Goal: Task Accomplishment & Management: Use online tool/utility

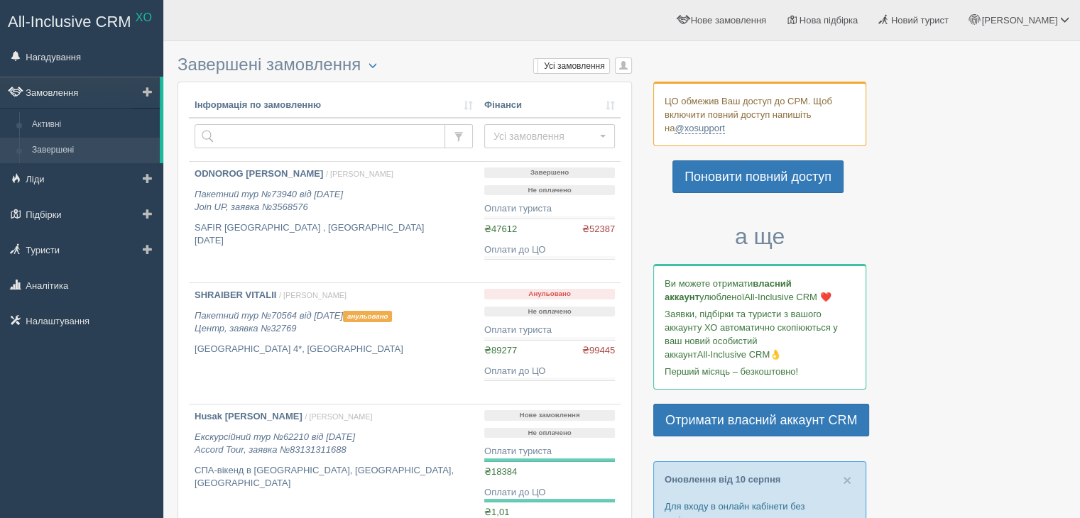
click at [53, 92] on link "Замовлення" at bounding box center [80, 92] width 160 height 31
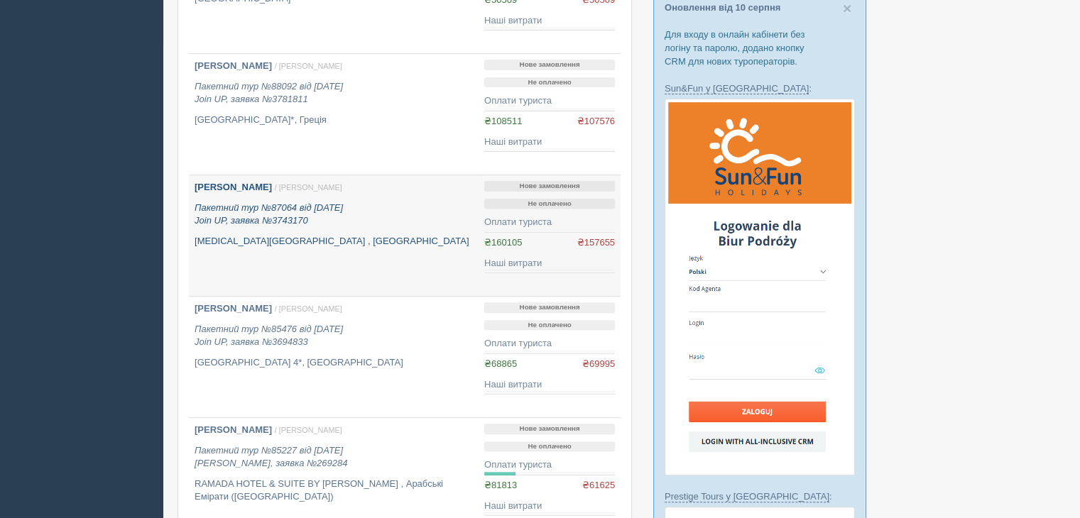
scroll to position [497, 0]
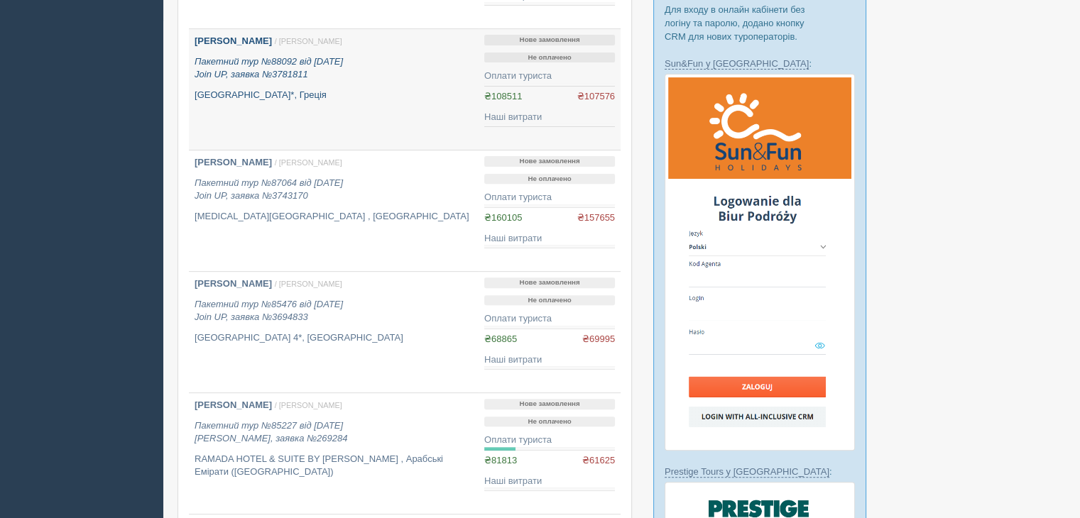
click at [271, 41] on b "[PERSON_NAME]" at bounding box center [233, 41] width 77 height 11
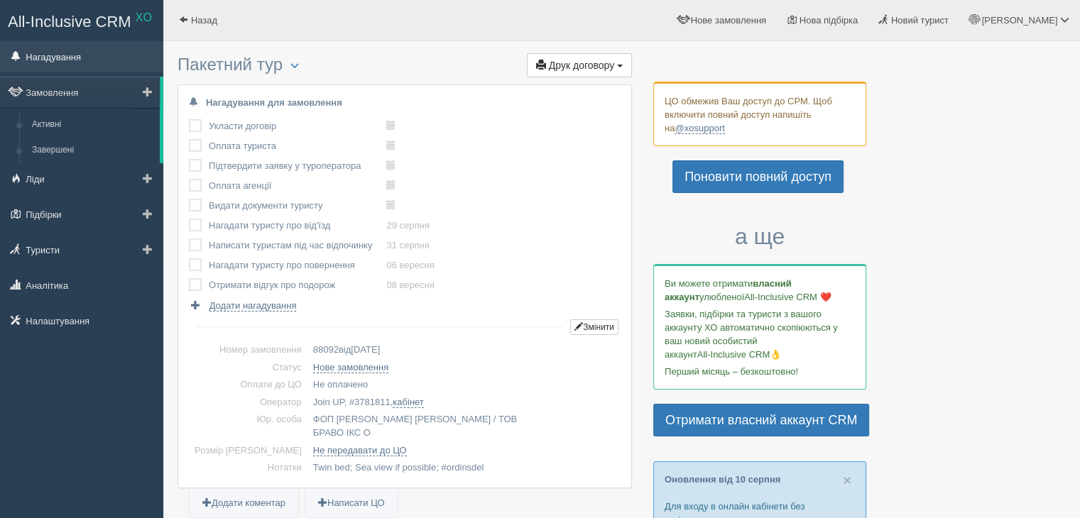
click at [53, 58] on link "Нагадування" at bounding box center [81, 56] width 163 height 31
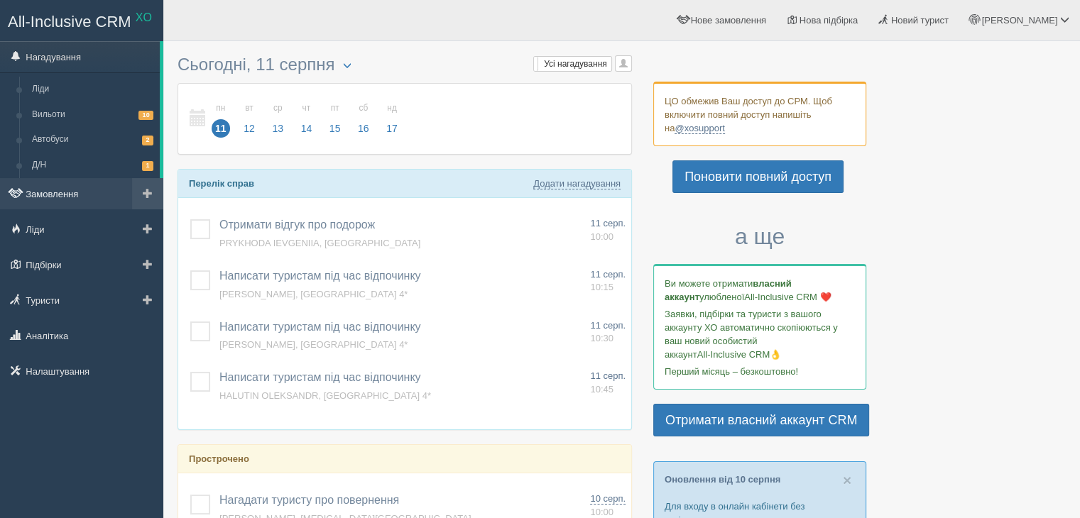
click at [53, 197] on link "Замовлення" at bounding box center [81, 193] width 163 height 31
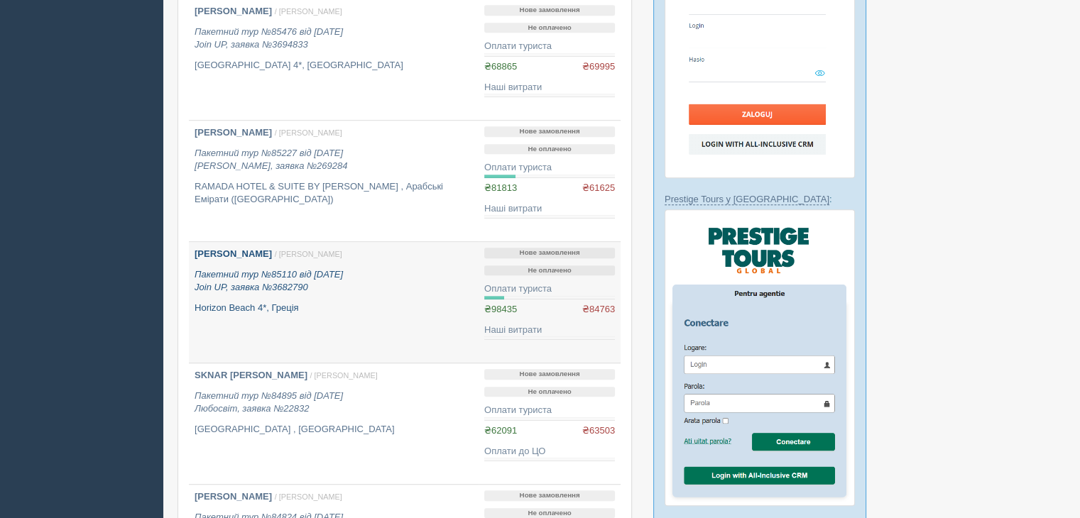
scroll to position [852, 0]
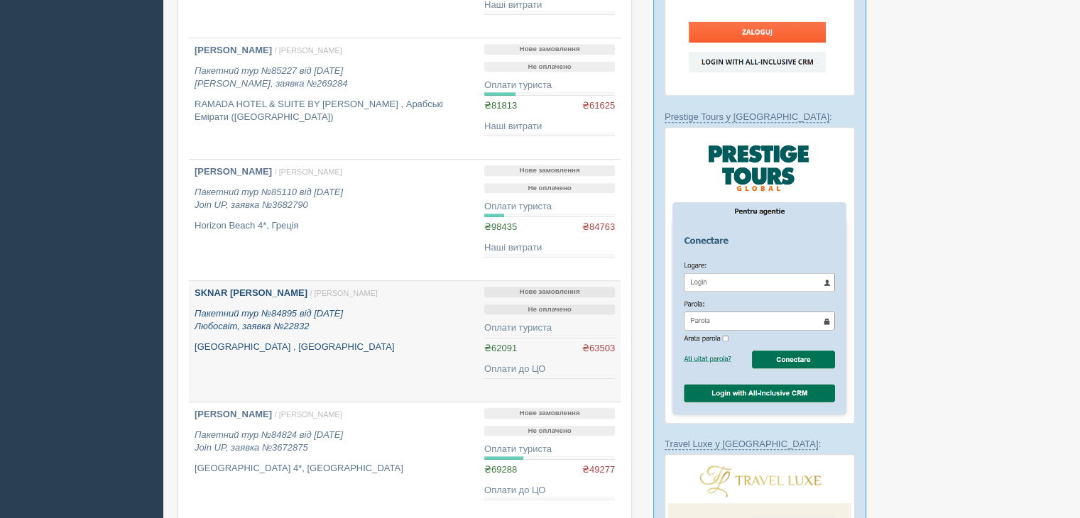
drag, startPoint x: 230, startPoint y: 295, endPoint x: 237, endPoint y: 301, distance: 9.6
click at [229, 295] on b "[PERSON_NAME]" at bounding box center [251, 293] width 113 height 11
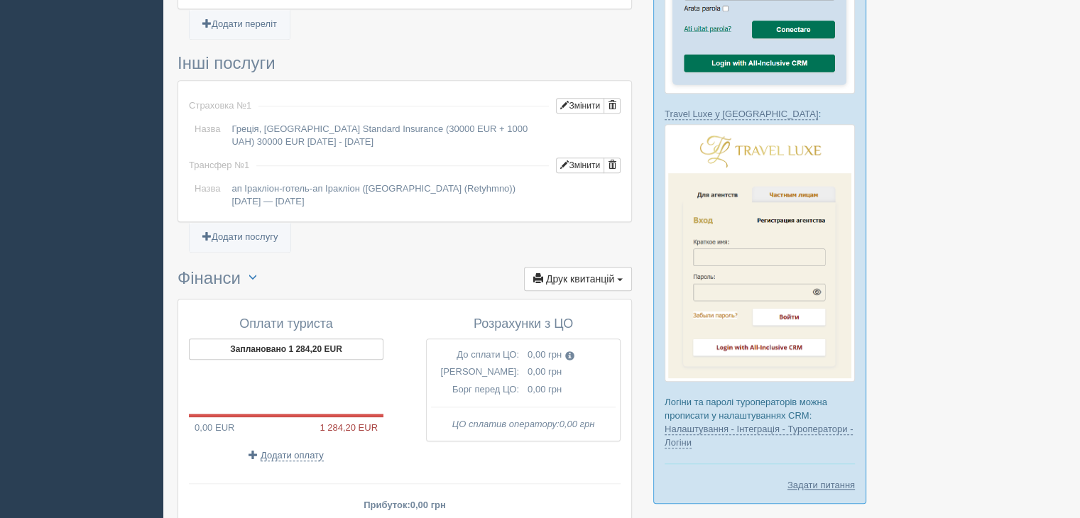
scroll to position [1287, 0]
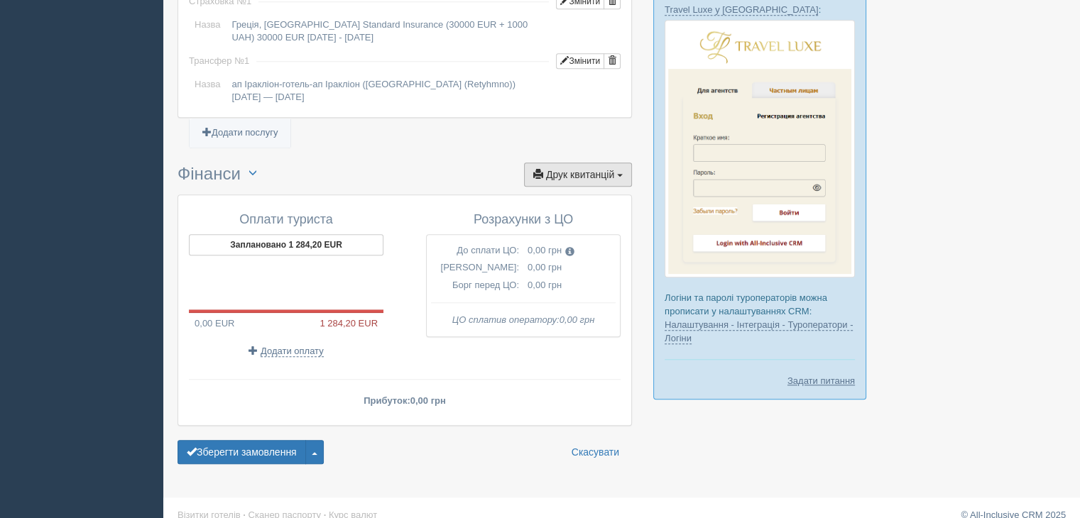
click at [592, 169] on span "Друк квитанцій" at bounding box center [580, 174] width 68 height 11
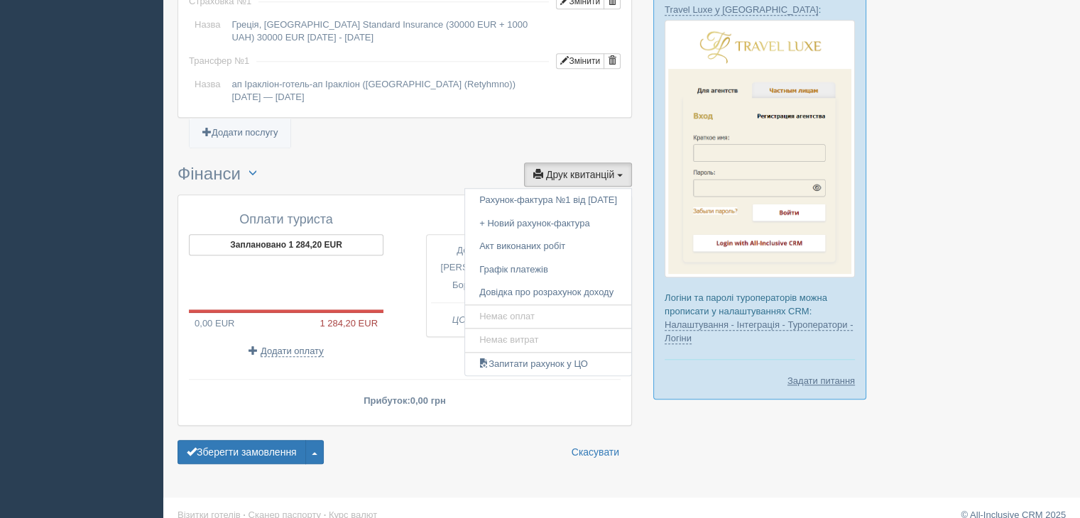
click at [408, 163] on h3 "Фінанси Переключити UAH / EUR Друк квитанцій Друк Рахунок-фактура №1 від 30.05.…" at bounding box center [405, 175] width 455 height 25
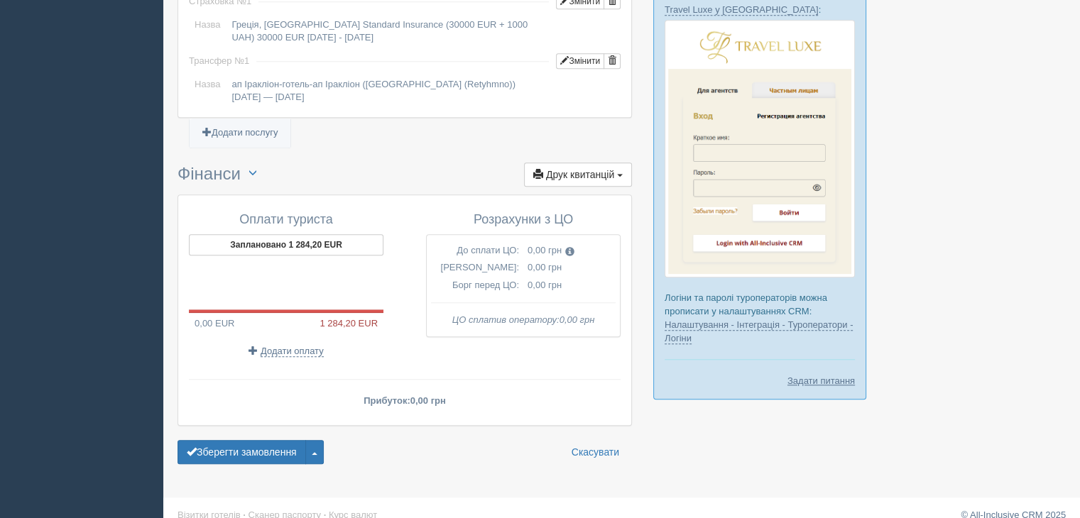
scroll to position [1003, 0]
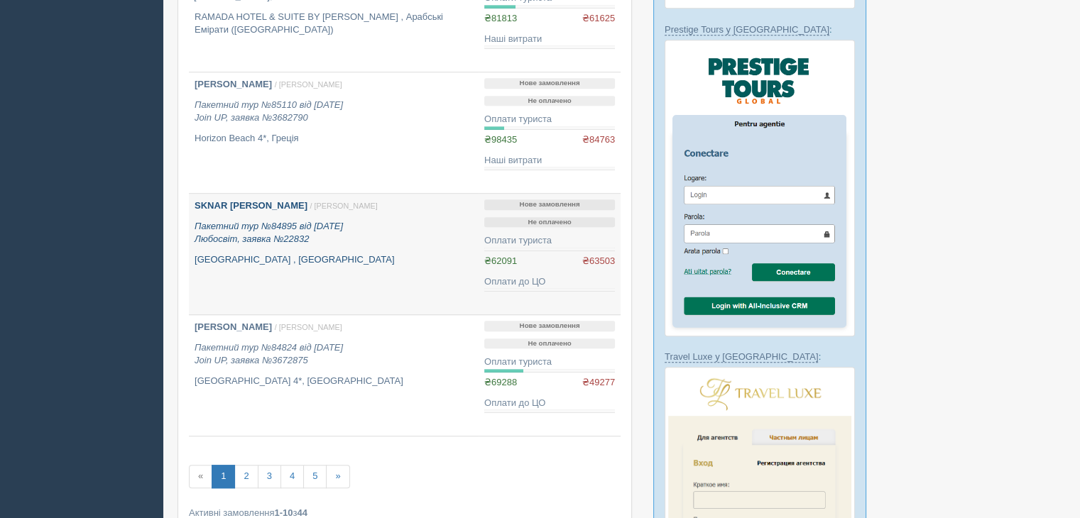
scroll to position [923, 0]
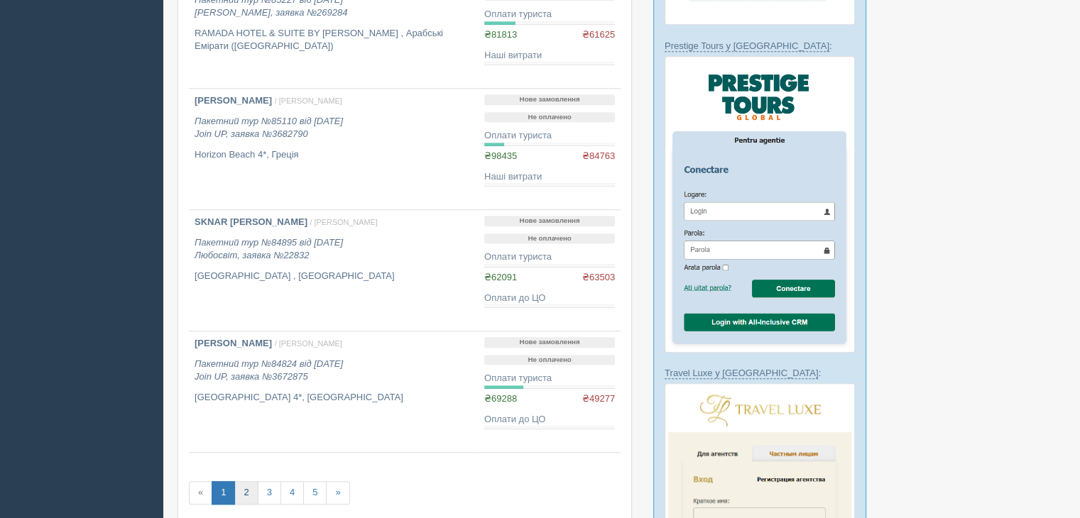
click at [242, 496] on link "2" at bounding box center [245, 493] width 23 height 23
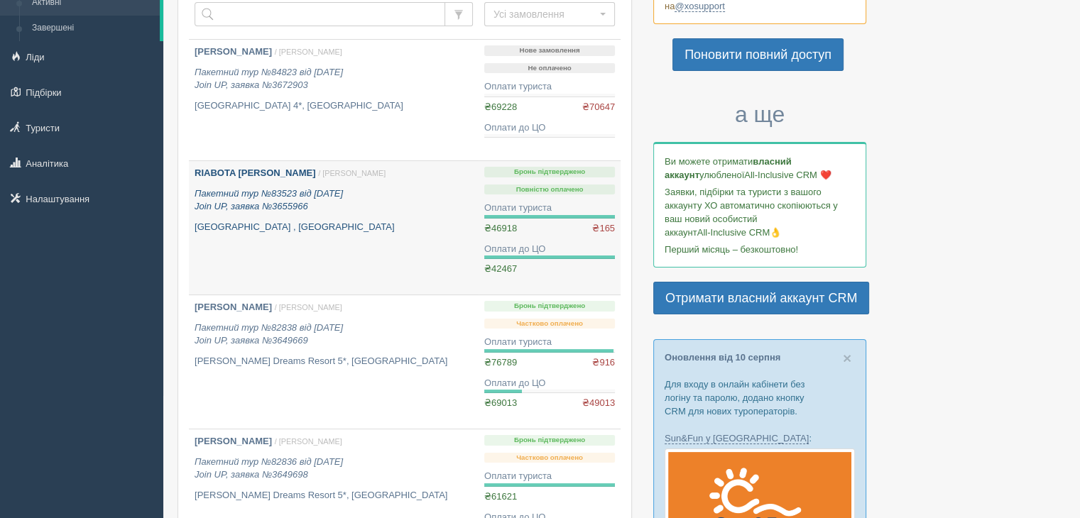
scroll to position [142, 0]
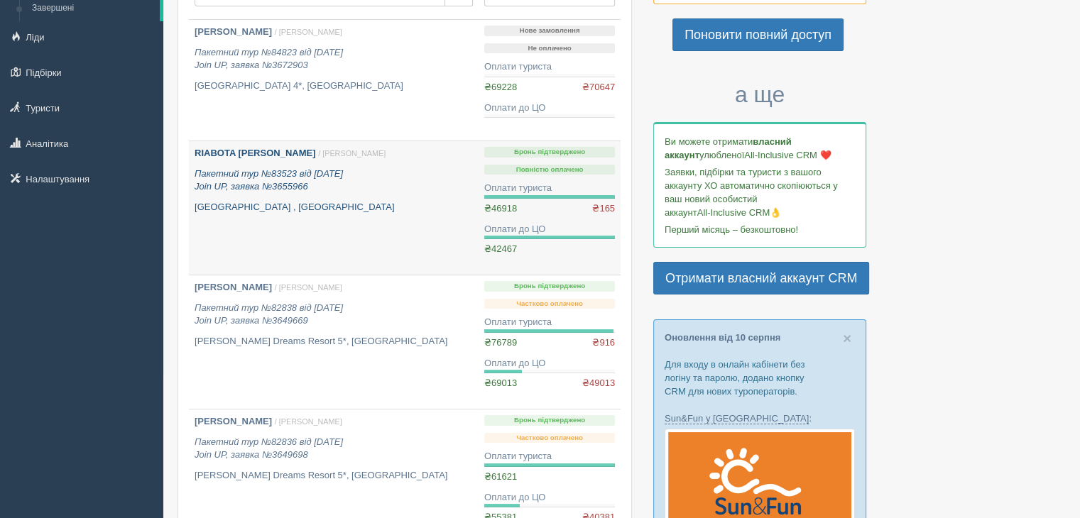
click at [423, 165] on div "RIABOTA MARYNA / Ольга Г. Пакетний тур №83523 від 16.05.2025 Join UP, заявка №3…" at bounding box center [334, 180] width 278 height 67
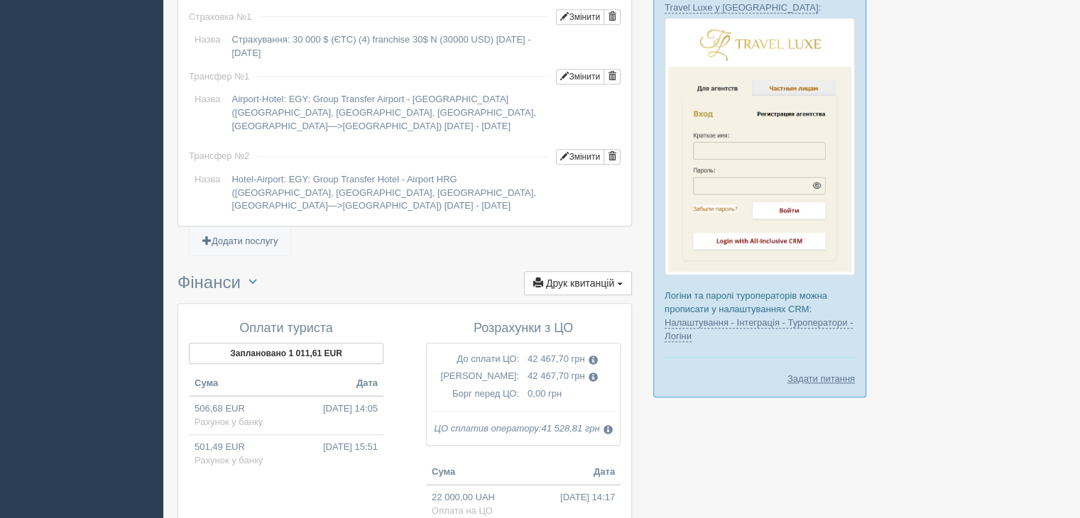
scroll to position [1349, 0]
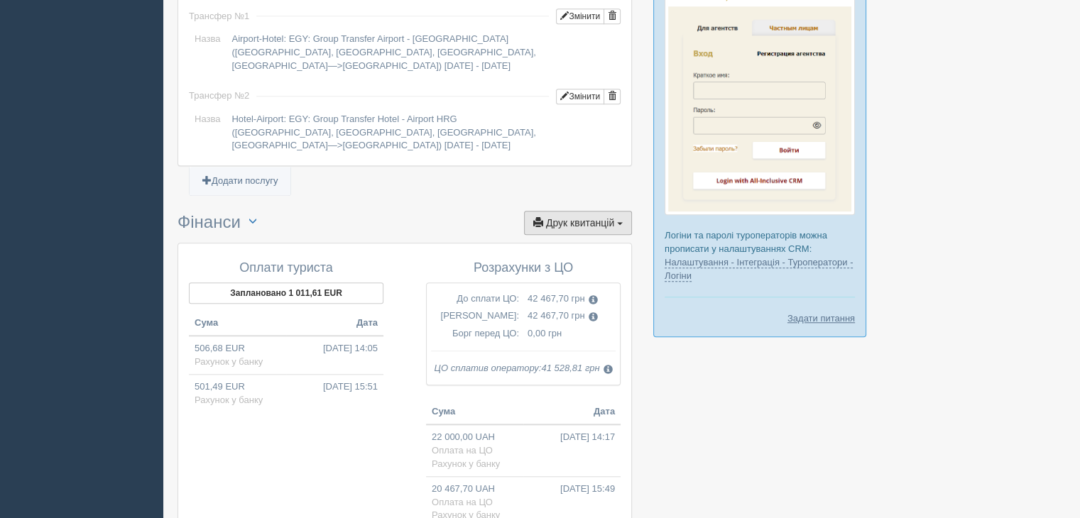
click at [607, 217] on span "Друк квитанцій" at bounding box center [580, 222] width 68 height 11
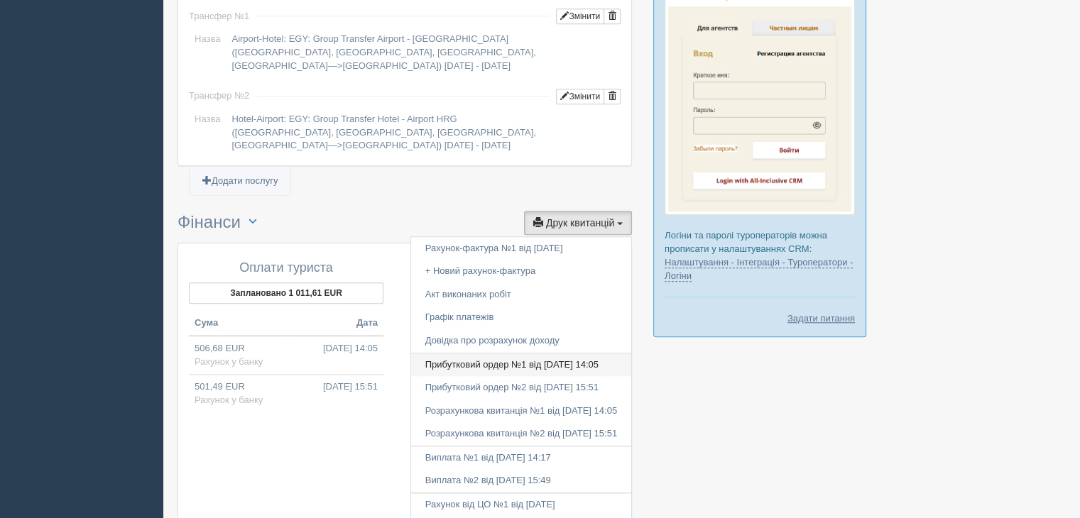
click at [472, 354] on link "Прибутковий ордер №1 від 17.05.2025 14:05" at bounding box center [521, 365] width 220 height 23
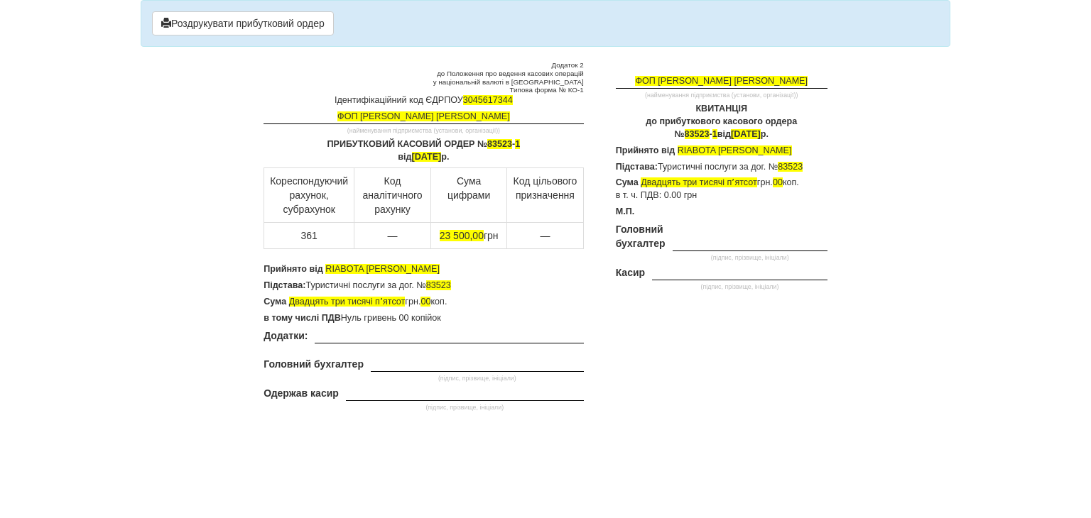
click at [512, 141] on p "ПРИБУТКОВИЙ КАСОВИЙ ОРДЕР № 83523 - 1 від [DATE]" at bounding box center [423, 151] width 320 height 26
click at [412, 154] on span "[DATE]" at bounding box center [427, 157] width 30 height 10
click at [466, 234] on span "23 500,00" at bounding box center [462, 235] width 44 height 11
click at [447, 231] on span "30303,00" at bounding box center [461, 235] width 41 height 11
click at [452, 234] on span "30303,00" at bounding box center [461, 235] width 41 height 11
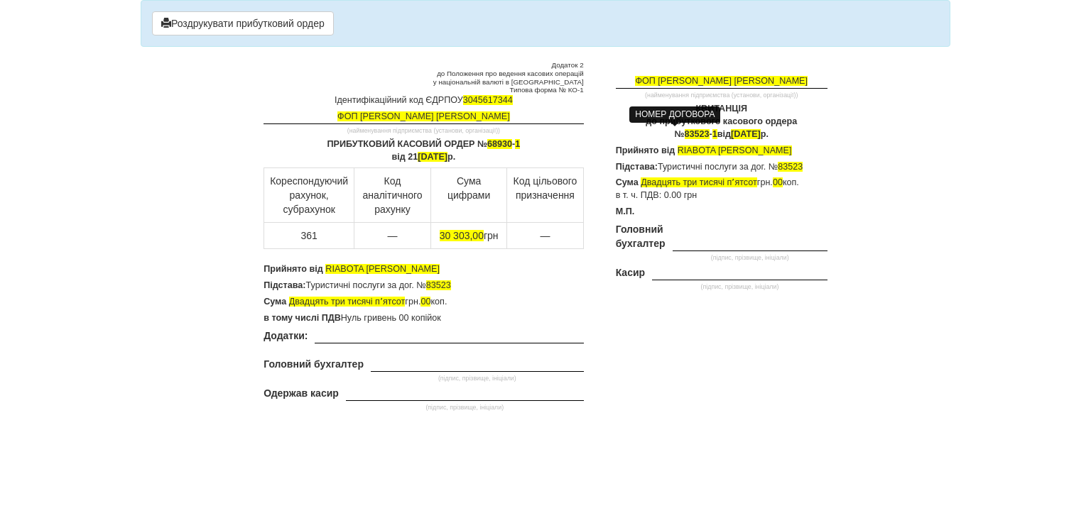
click at [686, 132] on span "83523" at bounding box center [697, 134] width 25 height 10
click at [731, 133] on span "[DATE]" at bounding box center [746, 134] width 30 height 10
click at [805, 165] on p "Підстава: Туристичні послуги за дог. № 83523" at bounding box center [722, 167] width 212 height 13
drag, startPoint x: 403, startPoint y: 268, endPoint x: 327, endPoint y: 259, distance: 77.2
click at [327, 259] on div "Додаток 2 до Положення про ведення касових операцій у національній валюті в [GE…" at bounding box center [423, 238] width 341 height 354
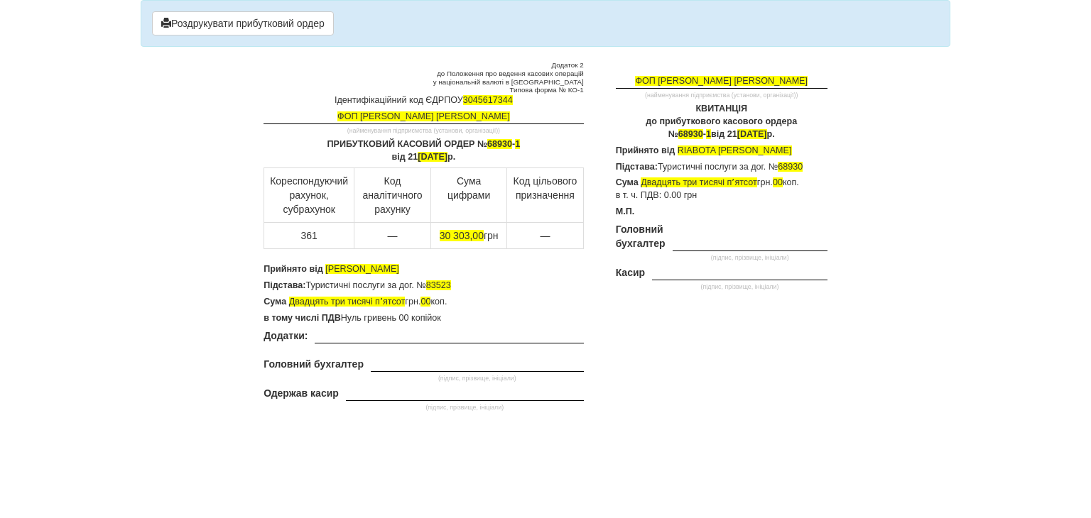
drag, startPoint x: 456, startPoint y: 271, endPoint x: 326, endPoint y: 265, distance: 130.1
click at [326, 265] on p "Прийнято від [PERSON_NAME]" at bounding box center [423, 269] width 320 height 13
copy span "[PERSON_NAME]"
drag, startPoint x: 758, startPoint y: 149, endPoint x: 677, endPoint y: 148, distance: 81.7
click at [677, 148] on p "Прийнято від RIABOTA [PERSON_NAME]" at bounding box center [722, 151] width 212 height 13
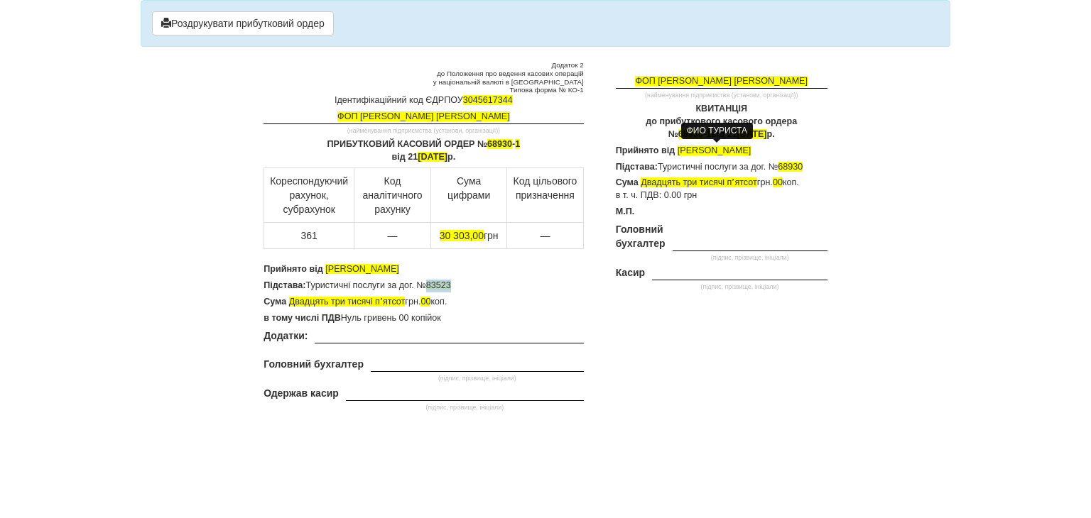
drag, startPoint x: 455, startPoint y: 283, endPoint x: 428, endPoint y: 285, distance: 27.1
click at [428, 285] on p "Підстава: Туристичні послуги за дог. № 83523" at bounding box center [423, 286] width 320 height 13
drag, startPoint x: 403, startPoint y: 300, endPoint x: 288, endPoint y: 304, distance: 114.4
click at [289, 304] on span "Двадцять три тисячі пʼятсот" at bounding box center [347, 302] width 116 height 10
click at [508, 293] on div "Додаток 2 до Положення про ведення касових операцій у національній валюті в [GE…" at bounding box center [423, 238] width 341 height 354
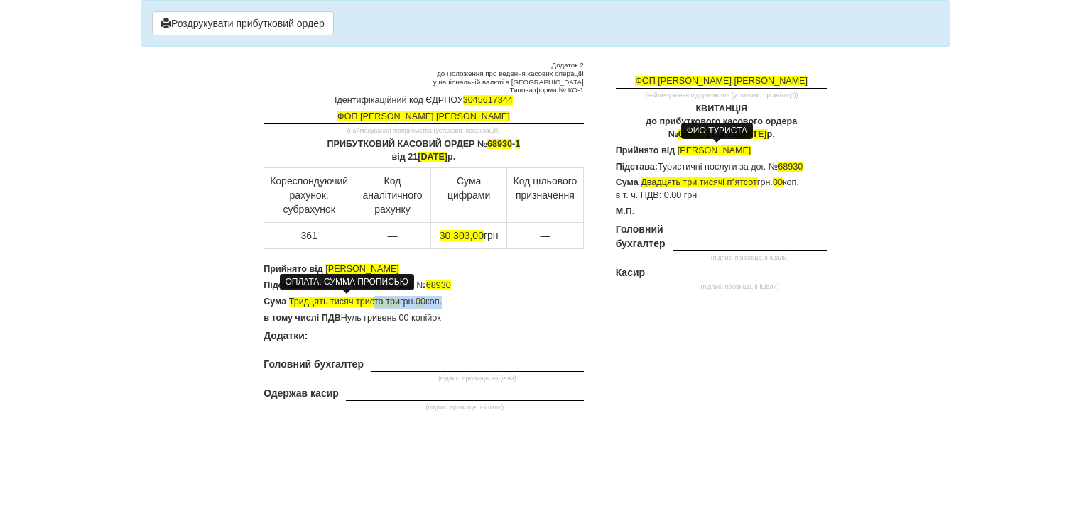
drag, startPoint x: 449, startPoint y: 302, endPoint x: 398, endPoint y: 301, distance: 51.1
click at [374, 302] on p "Сума Тридцять тисяч триста три грн. 00 коп." at bounding box center [423, 302] width 320 height 13
click at [460, 316] on p "в тому числі ПДВ Нуль гривень 00 копійок" at bounding box center [423, 318] width 320 height 13
drag, startPoint x: 401, startPoint y: 298, endPoint x: 292, endPoint y: 306, distance: 109.6
click at [292, 306] on p "Сума Тридцять тисяч триста три грн. 00 коп." at bounding box center [423, 302] width 320 height 13
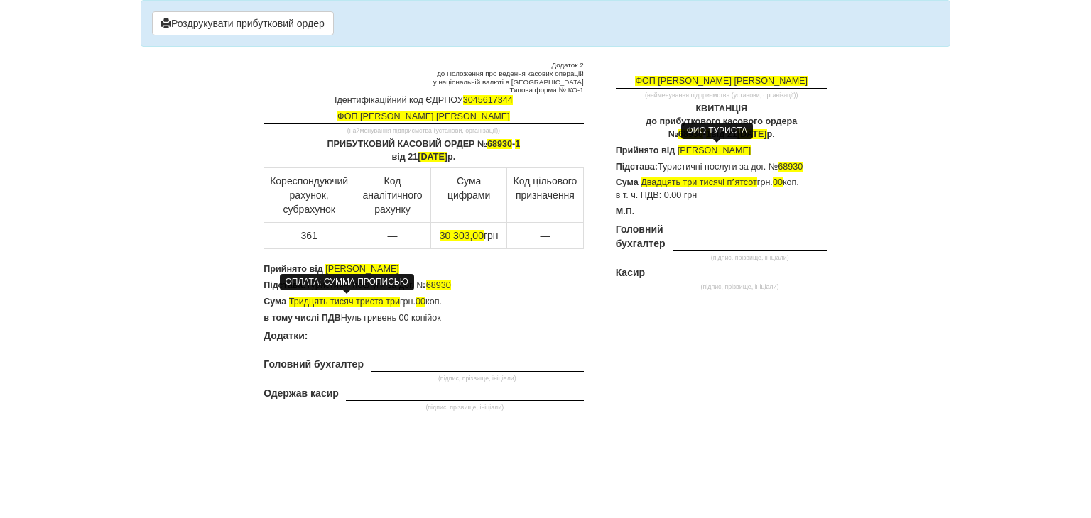
copy span "Тридцять тисяч триста три"
drag, startPoint x: 757, startPoint y: 183, endPoint x: 643, endPoint y: 180, distance: 113.6
click at [643, 180] on p "Сума Двадцять три тисячі пʼятсот грн. 00 коп. в т. ч. ПДВ: 0.00 грн" at bounding box center [722, 190] width 212 height 26
click at [686, 308] on div "ФОП [PERSON_NAME] [PERSON_NAME] (найменування підприємства (установи, організац…" at bounding box center [716, 196] width 244 height 271
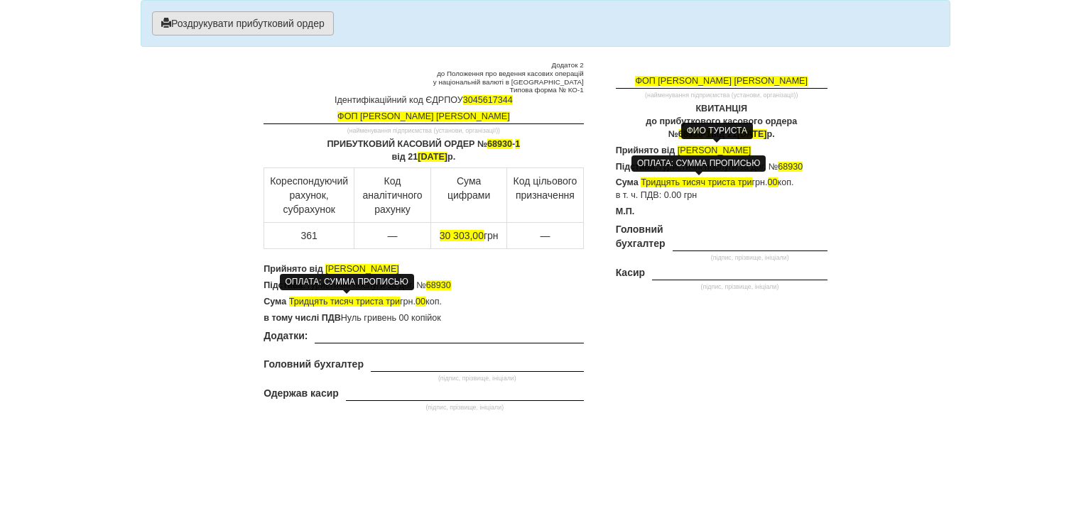
click at [236, 21] on button "Роздрукувати прибутковий ордер" at bounding box center [243, 23] width 182 height 24
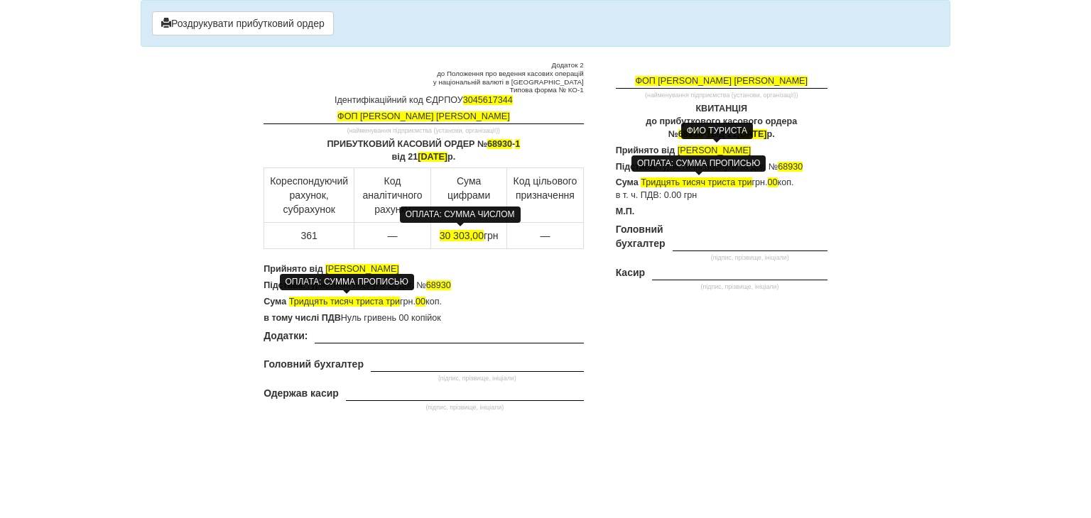
click at [443, 234] on span "30 303,00" at bounding box center [462, 235] width 44 height 11
click at [457, 235] on span "60 303,00" at bounding box center [462, 235] width 44 height 11
click at [467, 234] on span "60 603,00" at bounding box center [462, 235] width 44 height 11
click at [455, 288] on p "Підстава: Туристичні послуги за дог. № 68930" at bounding box center [423, 286] width 320 height 13
click at [511, 143] on p "ПРИБУТКОВИЙ КАСОВИЙ ОРДЕР № 68930 - 1 від [DATE]" at bounding box center [423, 151] width 320 height 26
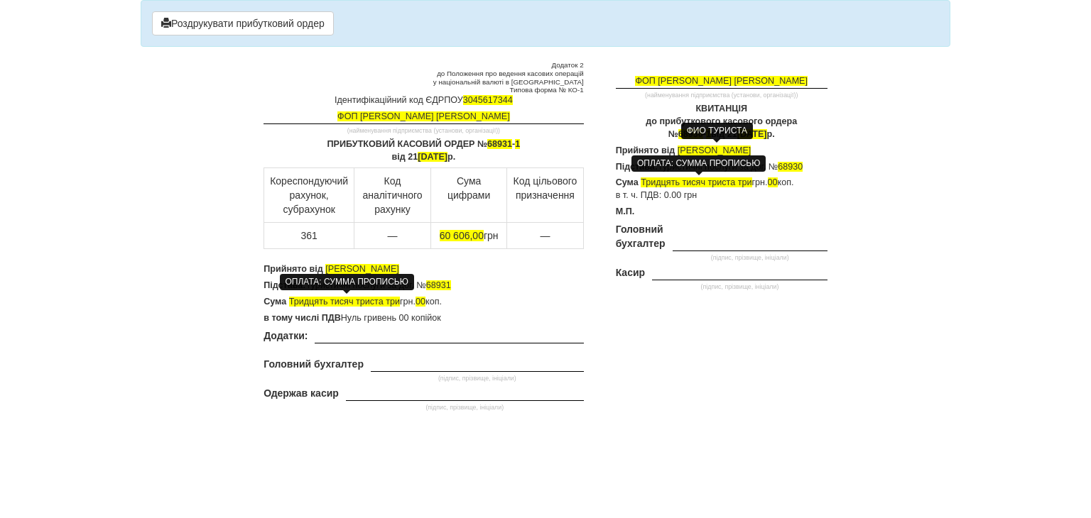
click at [330, 300] on span "Тридцять тисяч триста три" at bounding box center [344, 302] width 111 height 10
click at [388, 299] on span "Шістдесят тисяч триста три" at bounding box center [346, 302] width 114 height 10
click at [403, 299] on span "Шістдесят тисяч триста три" at bounding box center [346, 302] width 114 height 10
drag, startPoint x: 418, startPoint y: 301, endPoint x: 287, endPoint y: 307, distance: 130.8
click at [287, 307] on p "Сума Шістдесят тисяч шістсот шість грн. 00 коп." at bounding box center [423, 302] width 320 height 13
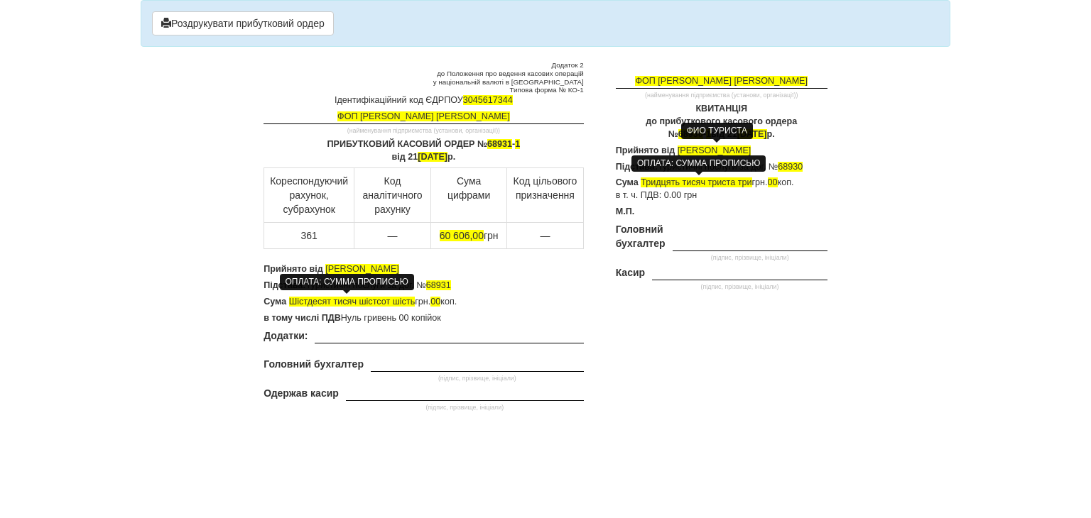
copy p "Шістдесят тисяч шістсот шість"
drag, startPoint x: 750, startPoint y: 182, endPoint x: 643, endPoint y: 186, distance: 107.3
click at [643, 186] on span "Тридцять тисяч триста три" at bounding box center [696, 183] width 111 height 10
click at [734, 219] on div "ФОП [PERSON_NAME] [PERSON_NAME] (найменування підприємства (установи, організац…" at bounding box center [716, 196] width 244 height 271
click at [802, 164] on span "68930" at bounding box center [790, 167] width 25 height 10
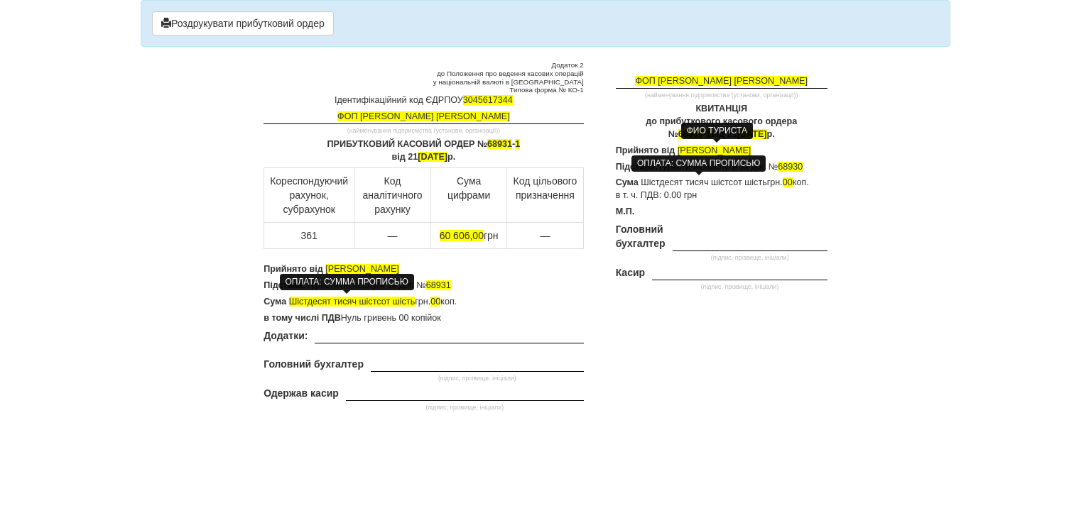
click at [806, 165] on p "Підстава: Туристичні послуги за дог. № 68930" at bounding box center [722, 167] width 212 height 13
drag, startPoint x: 523, startPoint y: 143, endPoint x: 484, endPoint y: 142, distance: 39.1
click at [484, 142] on p "ПРИБУТКОВИЙ КАСОВИЙ ОРДЕР № 68931 - 1 від [DATE]" at bounding box center [423, 151] width 320 height 26
copy p "68931 - 1"
click at [681, 134] on div "ФИО ТУРИСТА" at bounding box center [717, 131] width 72 height 16
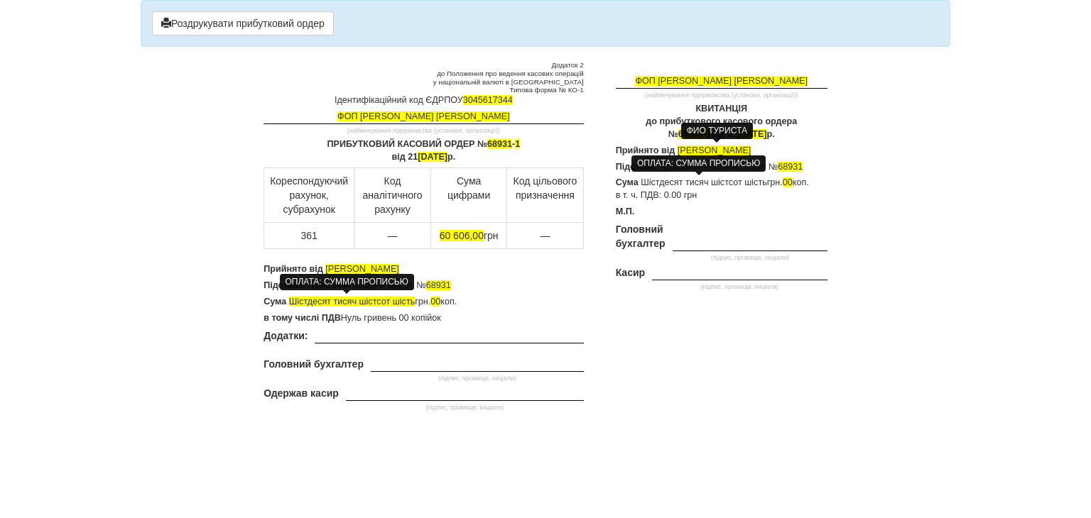
click at [678, 132] on span "68930" at bounding box center [690, 134] width 25 height 10
drag, startPoint x: 663, startPoint y: 132, endPoint x: 685, endPoint y: 134, distance: 22.8
click at [685, 134] on body "× Деякі поля не заповнено Ми підсвітили порожні поля червоним кольором. Ви може…" at bounding box center [545, 259] width 1091 height 518
click at [553, 142] on p "ПРИБУТКОВИЙ КАСОВИЙ ОРДЕР № 68931 - 1 від [DATE]" at bounding box center [423, 151] width 320 height 26
drag, startPoint x: 472, startPoint y: 154, endPoint x: 478, endPoint y: 146, distance: 10.7
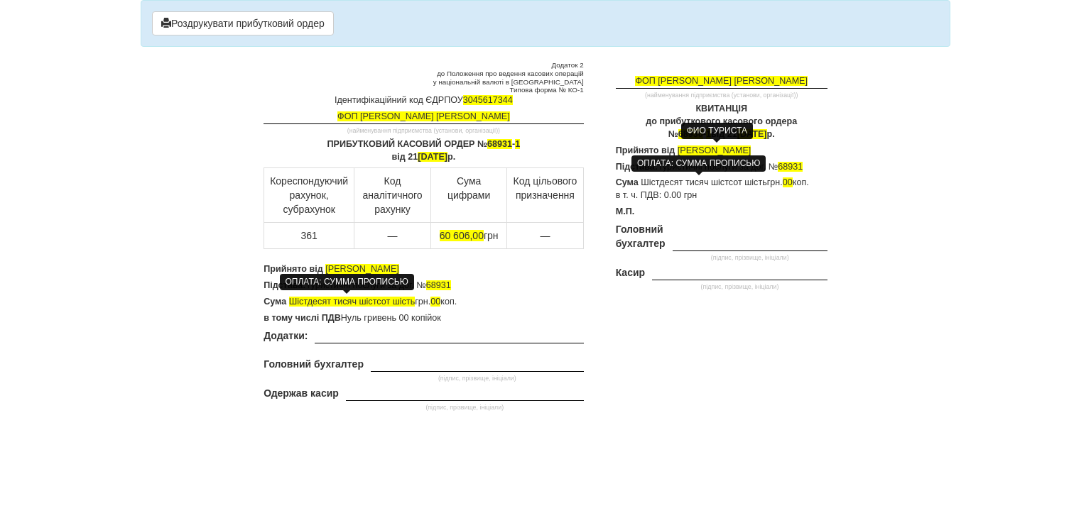
click at [478, 146] on p "ПРИБУТКОВИЙ КАСОВИЙ ОРДЕР № 68931 - 1 від [DATE]" at bounding box center [423, 151] width 320 height 26
copy p "№ 68931 - 1 від [DATE]"
drag, startPoint x: 793, startPoint y: 134, endPoint x: 661, endPoint y: 131, distance: 131.4
click at [661, 131] on p "КВИТАНЦІЯ до прибуткового касового ордера № 68930 - 1 від [DATE]" at bounding box center [722, 122] width 212 height 38
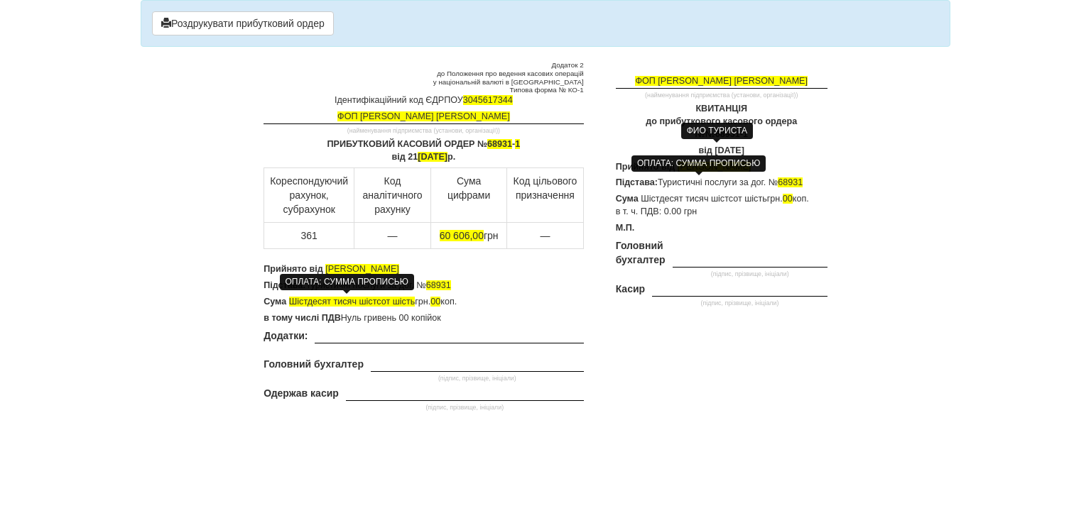
click at [685, 129] on div "ФИО ТУРИСТА" at bounding box center [717, 131] width 72 height 16
click at [678, 130] on p "КВИТАНЦІЯ до прибуткового касового ордера № №68931-1" at bounding box center [722, 122] width 212 height 38
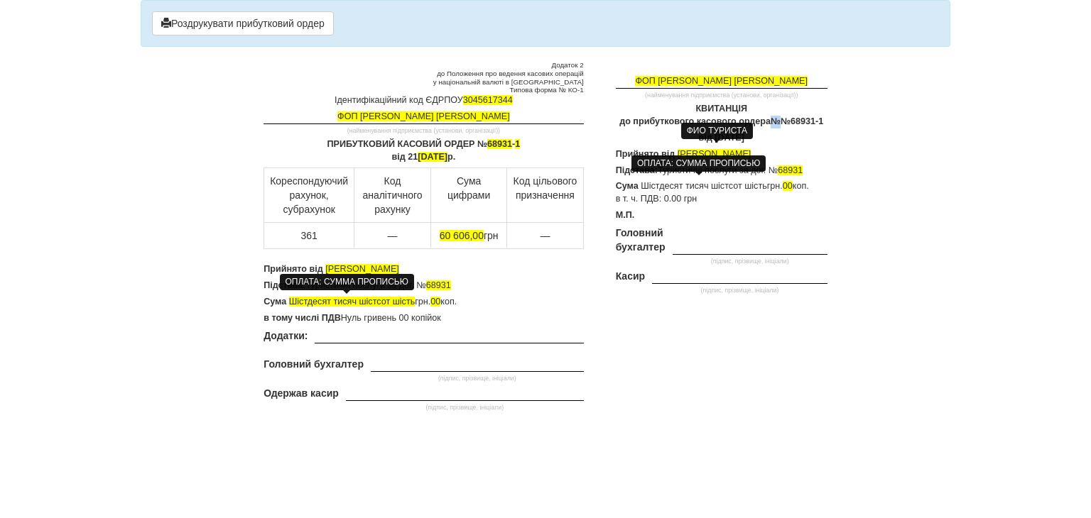
drag, startPoint x: 778, startPoint y: 120, endPoint x: 770, endPoint y: 120, distance: 7.8
click at [770, 120] on p "КВИТАНЦІЯ до прибуткового касового ордера № №68931-1" at bounding box center [722, 116] width 212 height 26
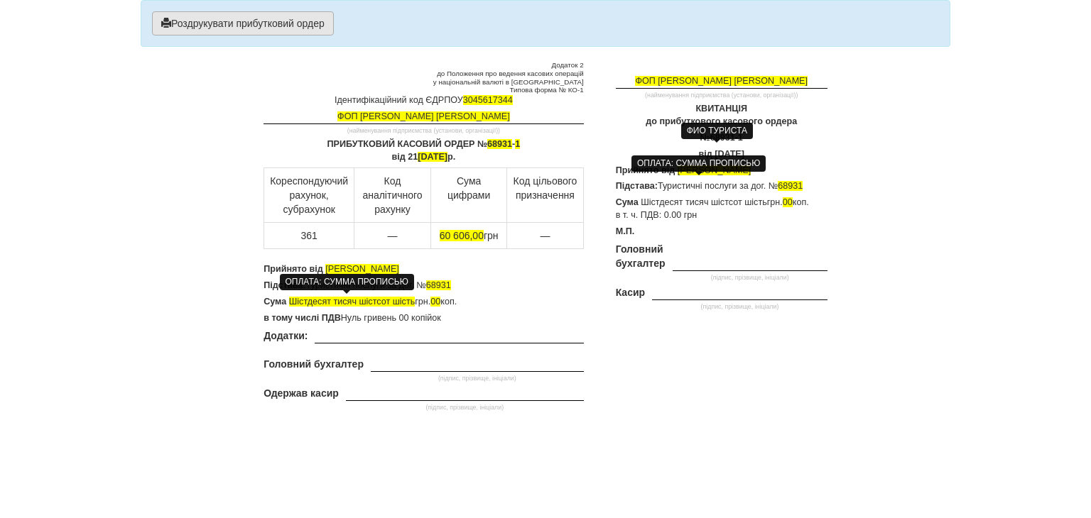
click at [227, 28] on button "Роздрукувати прибутковий ордер" at bounding box center [243, 23] width 182 height 24
click at [699, 151] on span "від [DATE]" at bounding box center [721, 154] width 45 height 10
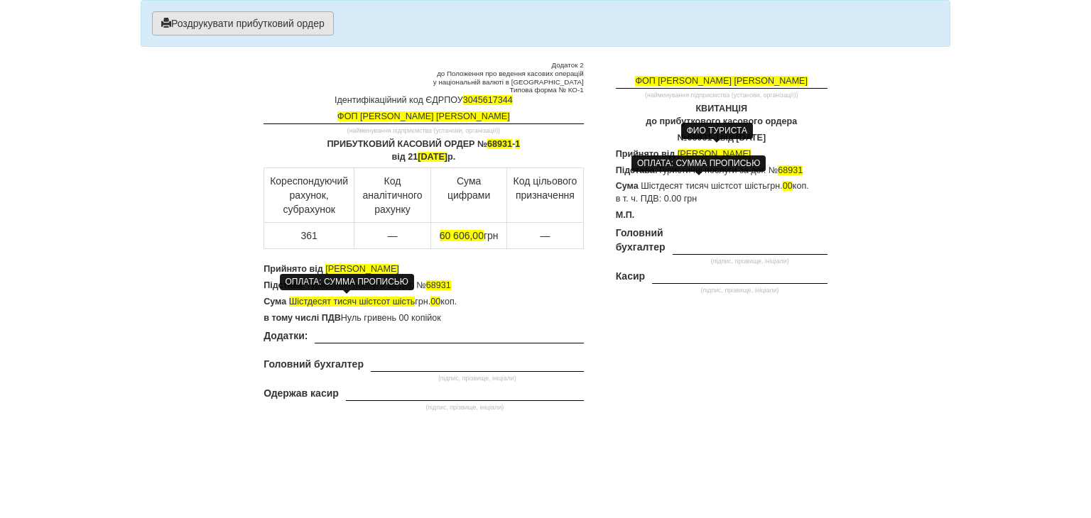
click at [278, 21] on button "Роздрукувати прибутковий ордер" at bounding box center [243, 23] width 182 height 24
click at [518, 141] on span "1" at bounding box center [517, 144] width 5 height 10
drag, startPoint x: 506, startPoint y: 141, endPoint x: 482, endPoint y: 139, distance: 24.2
click at [482, 139] on p "ПРИБУТКОВИЙ КАСОВИЙ ОРДЕР № 68931 - 2 від [DATE]" at bounding box center [423, 151] width 320 height 26
copy p "68931 - 2"
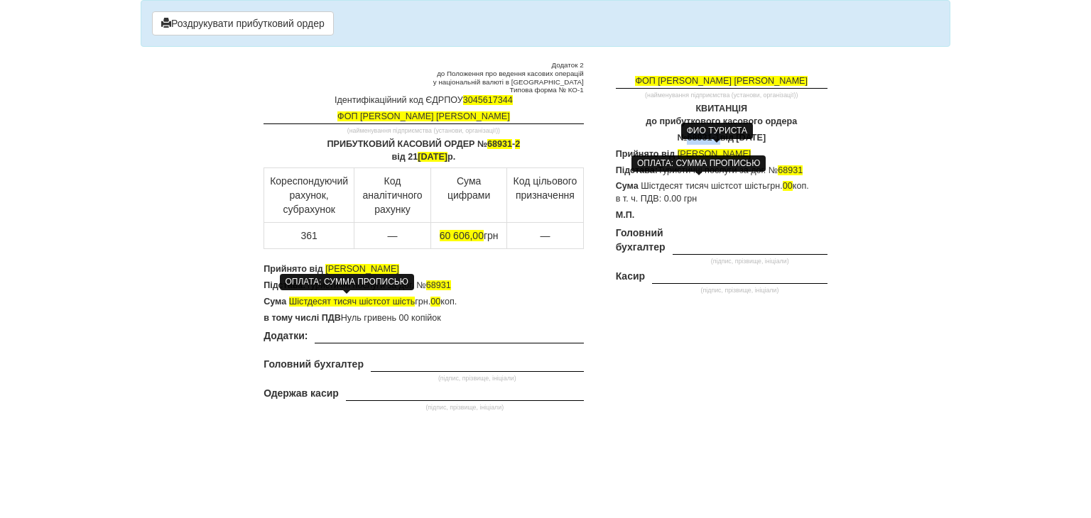
drag, startPoint x: 663, startPoint y: 136, endPoint x: 693, endPoint y: 135, distance: 29.9
click at [693, 135] on body "× Деякі поля не заповнено Ми підсвітили порожні поля червоним кольором. Ви може…" at bounding box center [545, 259] width 1091 height 518
click at [447, 231] on span "60 606,00" at bounding box center [462, 235] width 44 height 11
drag, startPoint x: 467, startPoint y: 234, endPoint x: 434, endPoint y: 232, distance: 33.5
click at [434, 232] on td "60 606,00 грн" at bounding box center [468, 235] width 76 height 26
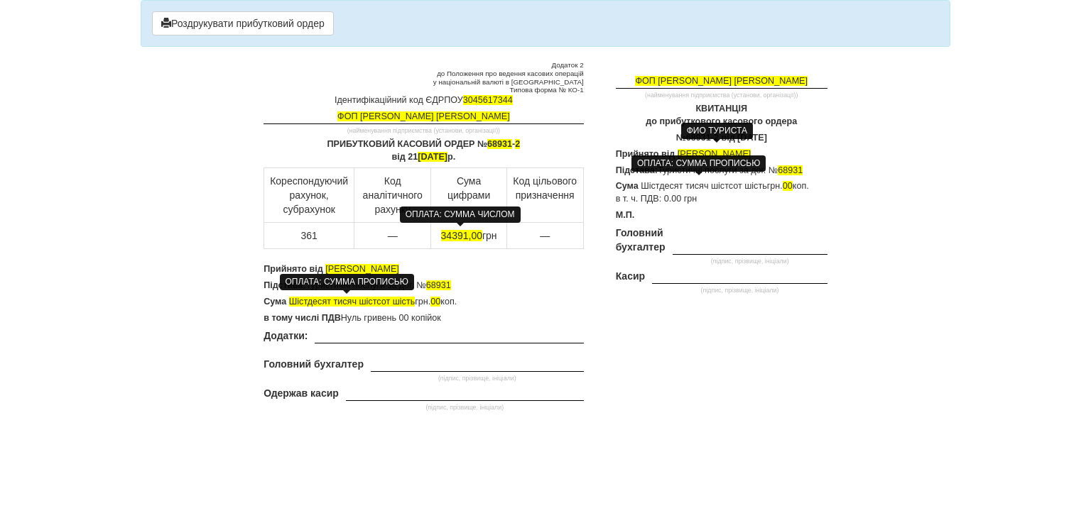
click at [474, 234] on span "34391,00" at bounding box center [461, 235] width 41 height 11
drag, startPoint x: 466, startPoint y: 234, endPoint x: 439, endPoint y: 234, distance: 27.0
click at [441, 234] on span "34391,00" at bounding box center [461, 235] width 41 height 11
click at [496, 301] on p "Сума Шістдесят тисяч шістсот шість грн. 00 коп." at bounding box center [423, 302] width 320 height 13
drag, startPoint x: 460, startPoint y: 273, endPoint x: 331, endPoint y: 263, distance: 129.6
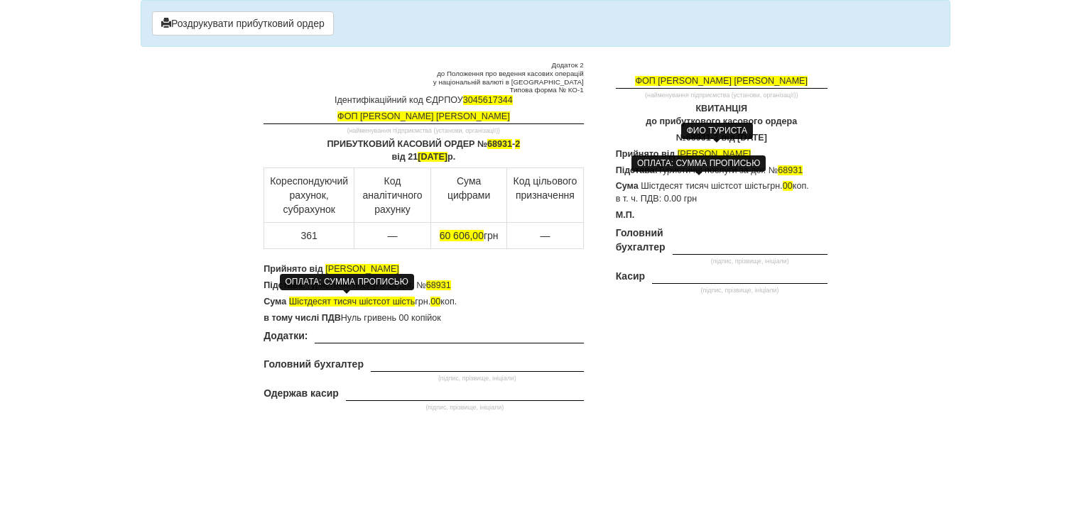
click at [331, 263] on p "Прийнято від [PERSON_NAME]" at bounding box center [423, 269] width 320 height 13
drag, startPoint x: 452, startPoint y: 267, endPoint x: 326, endPoint y: 265, distance: 125.7
click at [326, 265] on p "Прийнято від [PERSON_NAME]" at bounding box center [423, 269] width 320 height 13
copy span "[PERSON_NAME]"
drag, startPoint x: 804, startPoint y: 154, endPoint x: 677, endPoint y: 148, distance: 127.3
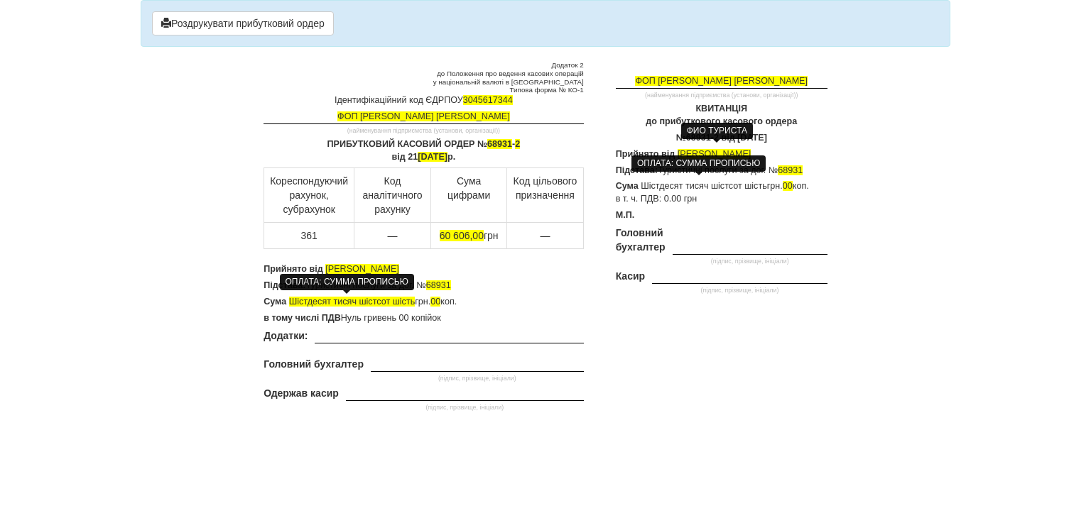
click at [678, 149] on span "[PERSON_NAME]" at bounding box center [715, 154] width 74 height 10
drag, startPoint x: 687, startPoint y: 152, endPoint x: 628, endPoint y: 315, distance: 173.2
click at [628, 315] on div "ФОП [PERSON_NAME] [PERSON_NAME] (найменування підприємства (установи, організац…" at bounding box center [716, 198] width 244 height 274
drag, startPoint x: 807, startPoint y: 148, endPoint x: 677, endPoint y: 155, distance: 130.8
click at [677, 155] on body "× Деякі поля не заповнено Ми підсвітили порожні поля червоним кольором. Ви може…" at bounding box center [545, 259] width 1091 height 518
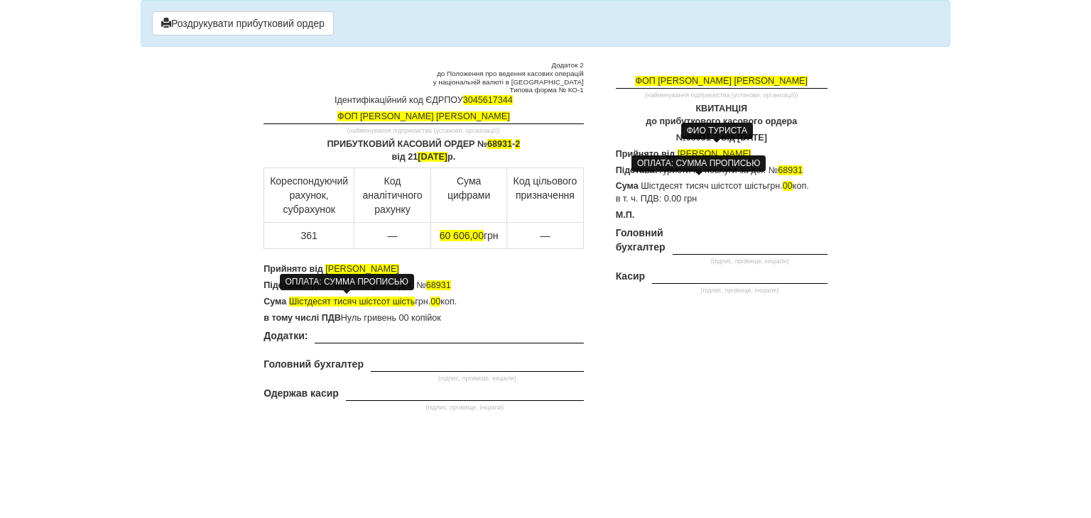
drag, startPoint x: 683, startPoint y: 153, endPoint x: 620, endPoint y: 296, distance: 156.8
click at [595, 338] on div "Додаток 2 до Положення про ведення касових операцій у національній валюті в [GE…" at bounding box center [545, 238] width 585 height 354
drag, startPoint x: 678, startPoint y: 147, endPoint x: 809, endPoint y: 146, distance: 131.4
click at [809, 146] on div "ФОП [PERSON_NAME] [PERSON_NAME] (найменування підприємства (установи, організац…" at bounding box center [716, 198] width 244 height 274
click at [521, 141] on p "ПРИБУТКОВИЙ КАСОВИЙ ОРДЕР № 68931 - 2 від [DATE]" at bounding box center [423, 151] width 320 height 26
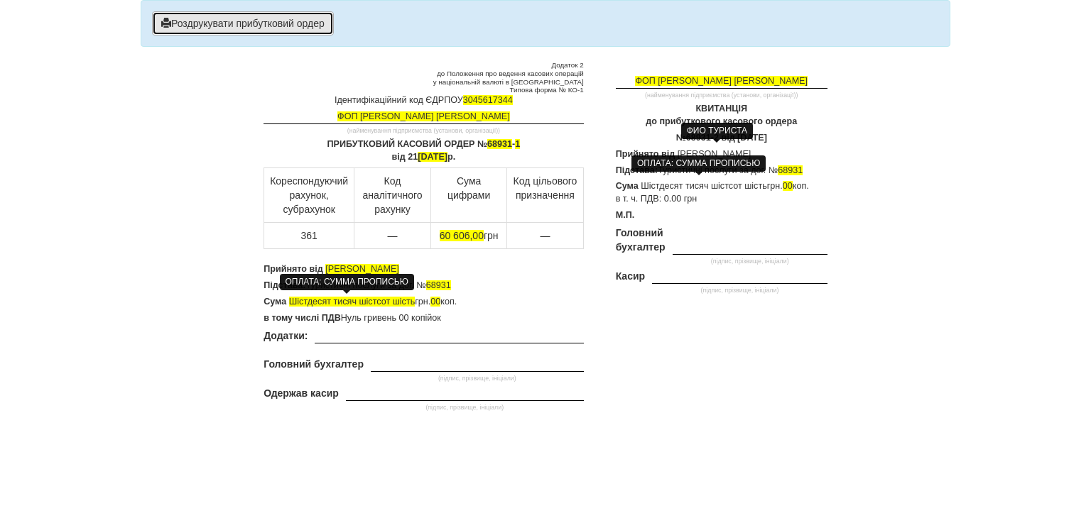
click at [260, 16] on button "Роздрукувати прибутковий ордер" at bounding box center [243, 23] width 182 height 24
click at [695, 137] on div "ФИО ТУРИСТА" at bounding box center [717, 131] width 72 height 16
click at [676, 140] on span "№ 68931-2" at bounding box center [698, 138] width 45 height 10
click at [676, 344] on div "Додаток 2 до Положення про ведення касових операцій у національній валюті в [GE…" at bounding box center [545, 238] width 585 height 354
click at [266, 25] on button "Роздрукувати прибутковий ордер" at bounding box center [243, 23] width 182 height 24
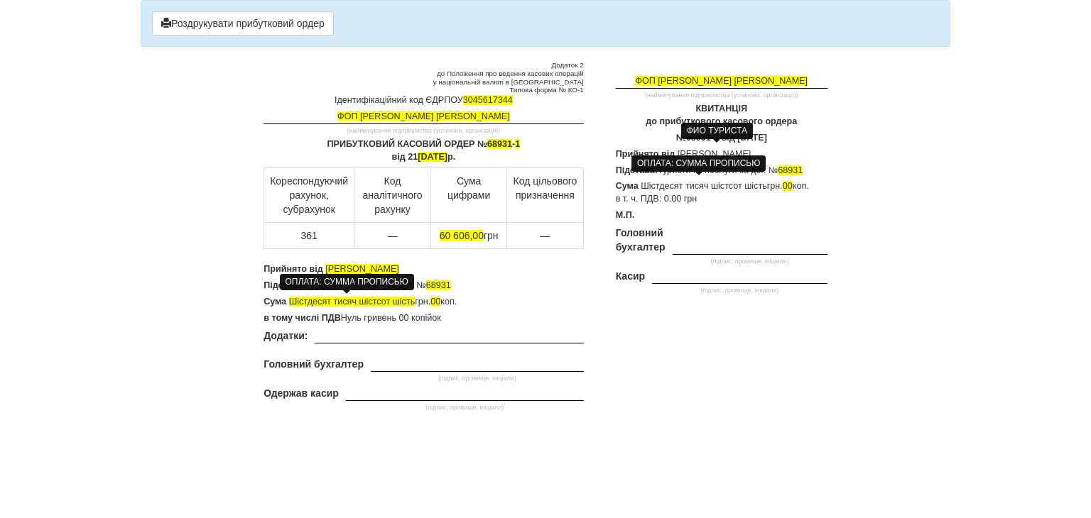
click at [521, 143] on p "ПРИБУТКОВИЙ КАСОВИЙ ОРДЕР № 68931 - 1 від [DATE]" at bounding box center [423, 151] width 320 height 26
click at [685, 134] on div "ФИО ТУРИСТА" at bounding box center [717, 131] width 72 height 16
click at [678, 136] on span "№ 68931-1" at bounding box center [698, 138] width 45 height 10
click at [447, 232] on span "60 606,00" at bounding box center [462, 235] width 44 height 11
click at [415, 301] on span "Шістдесят тисяч шістсот шість" at bounding box center [352, 302] width 126 height 10
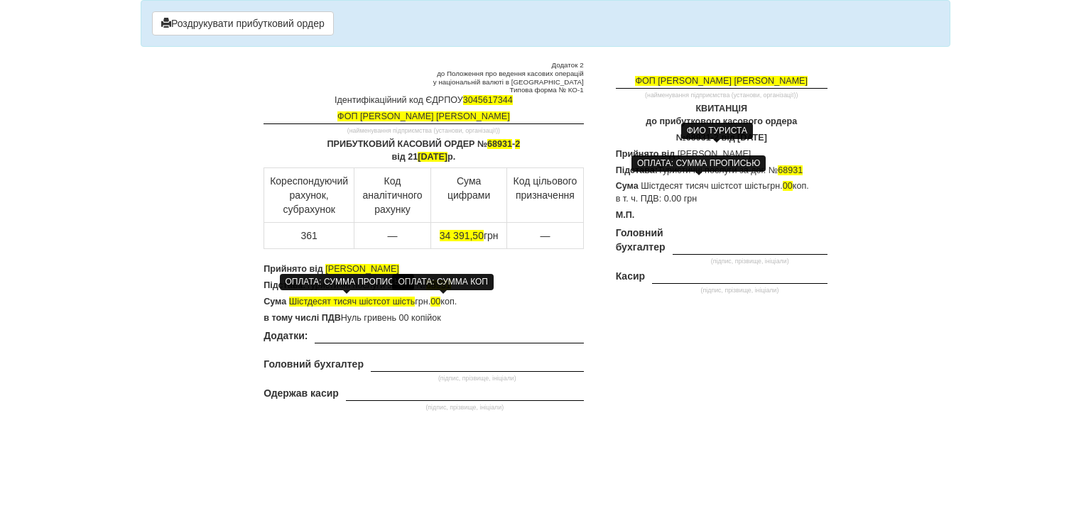
click at [440, 301] on span "00" at bounding box center [435, 302] width 10 height 10
click at [793, 185] on span "00" at bounding box center [788, 186] width 10 height 10
drag, startPoint x: 416, startPoint y: 303, endPoint x: 290, endPoint y: 302, distance: 126.4
click at [290, 302] on span "Шістдесят тисяч шістсот шість" at bounding box center [352, 302] width 126 height 10
drag, startPoint x: 489, startPoint y: 302, endPoint x: 290, endPoint y: 298, distance: 198.9
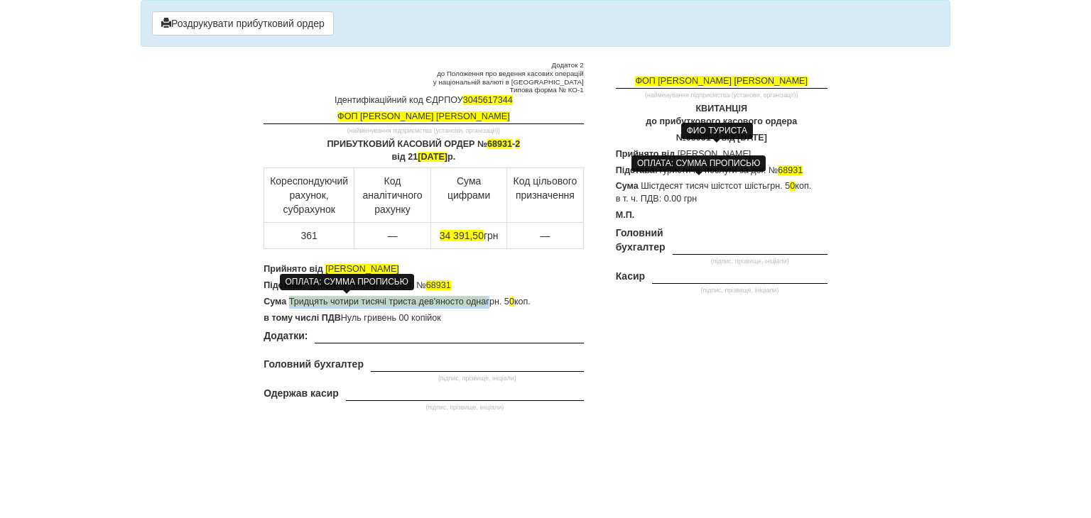
click at [290, 298] on p "Сума Тридцять чотири тисячі триста дев'яносто одна грн. 5 0 коп." at bounding box center [423, 302] width 320 height 13
copy p "Тридцять чотири тисячі триста дев'яносто одна"
drag, startPoint x: 771, startPoint y: 186, endPoint x: 646, endPoint y: 187, distance: 125.7
click at [646, 187] on span "Шістдесят тисяч шістсот шість" at bounding box center [704, 186] width 126 height 10
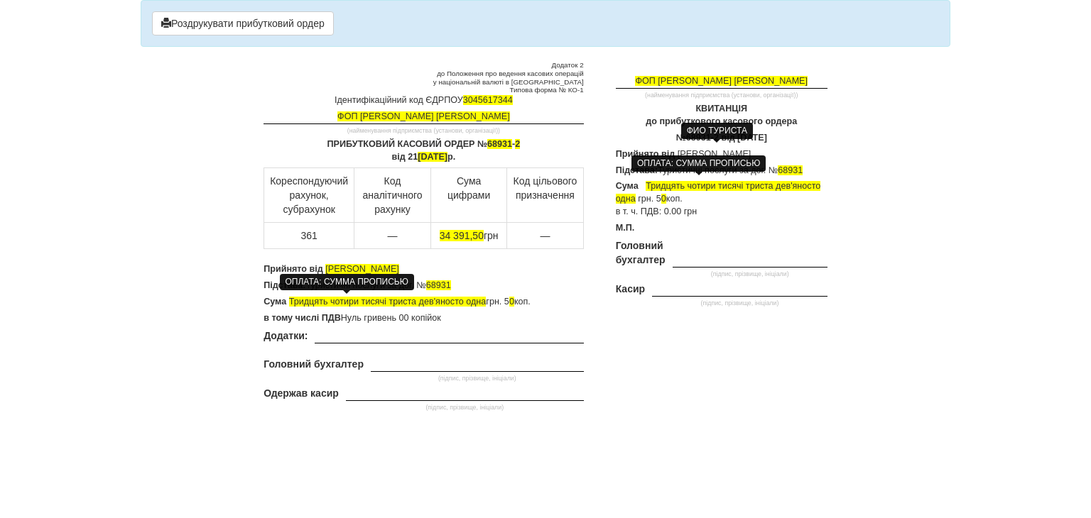
click at [645, 182] on span at bounding box center [643, 186] width 5 height 10
click at [207, 21] on button "Роздрукувати прибутковий ордер" at bounding box center [243, 23] width 182 height 24
